Goal: Information Seeking & Learning: Learn about a topic

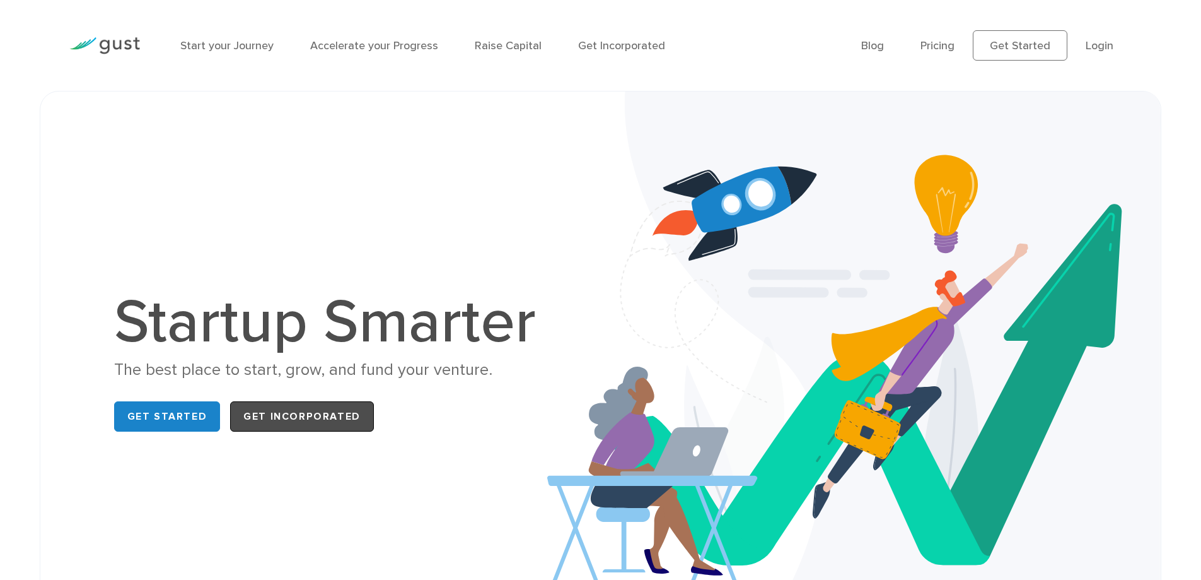
click at [269, 416] on link "Get Incorporated" at bounding box center [302, 416] width 144 height 30
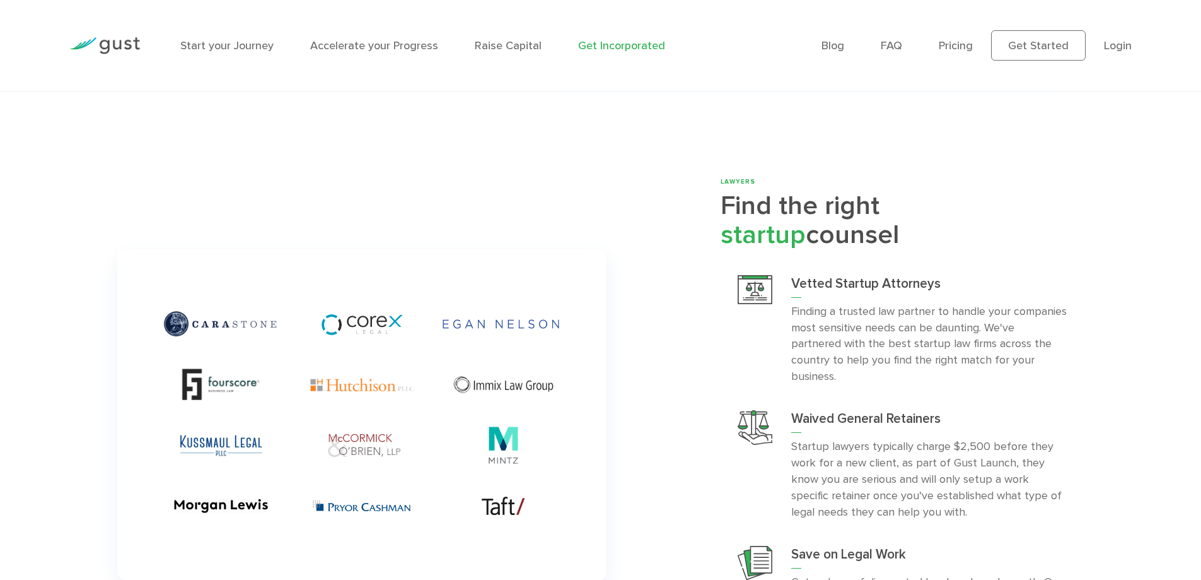
scroll to position [3342, 0]
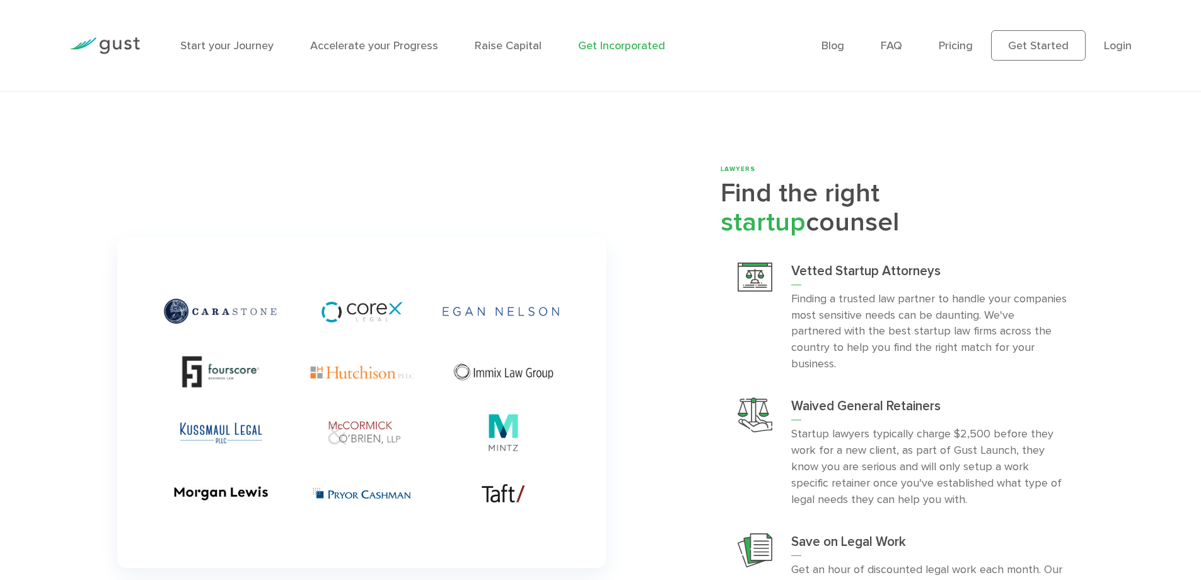
click at [231, 301] on img at bounding box center [361, 401] width 489 height 331
click at [361, 291] on img at bounding box center [361, 401] width 489 height 331
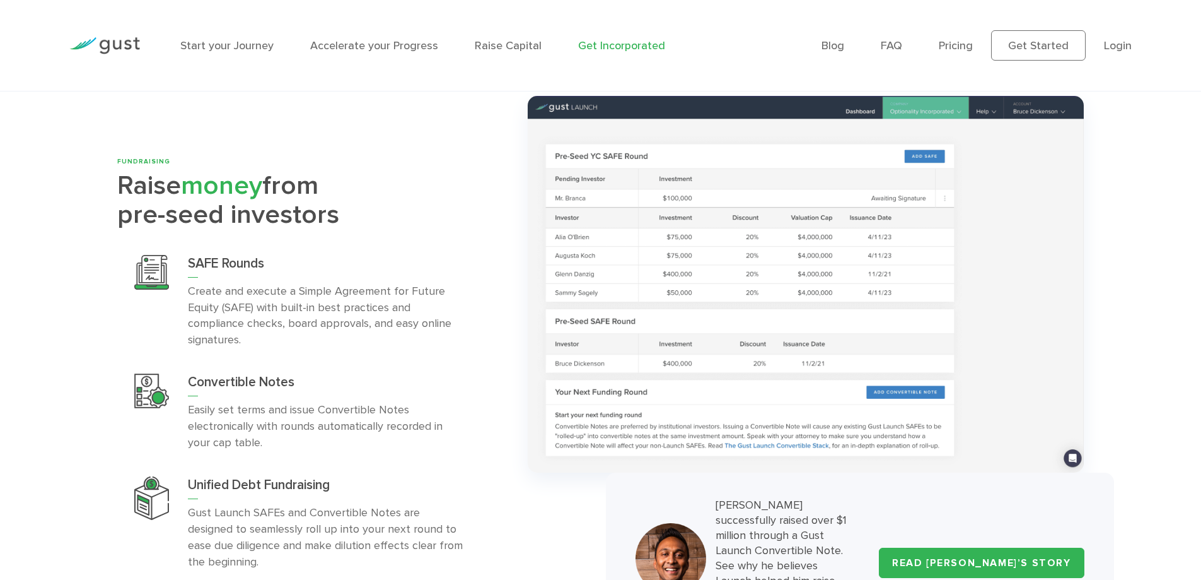
scroll to position [3910, 0]
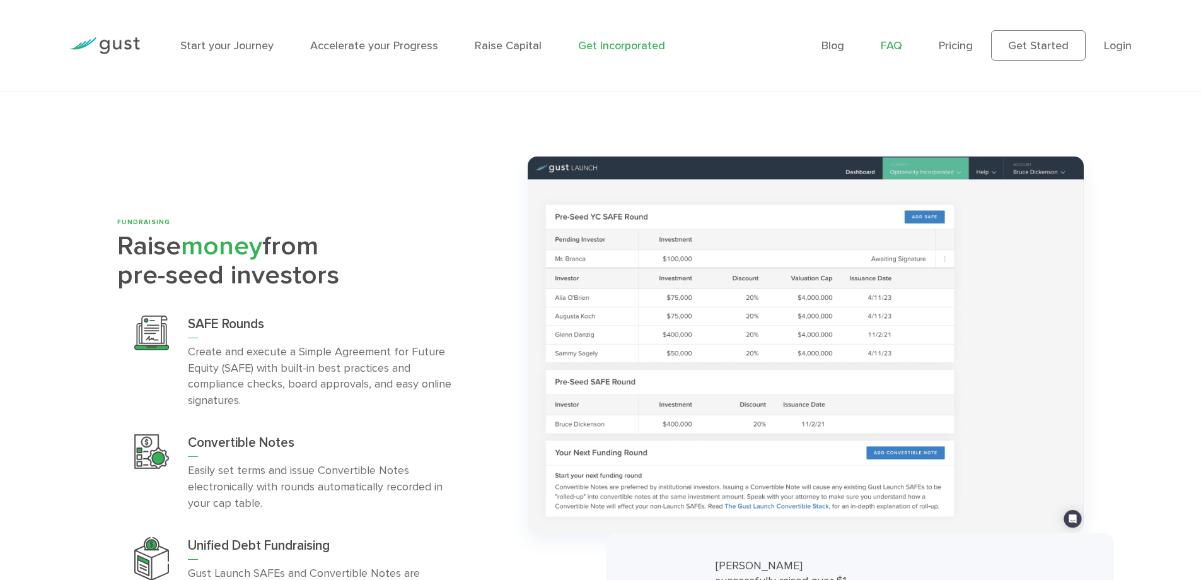
click at [897, 43] on link "FAQ" at bounding box center [891, 45] width 21 height 13
